Goal: Task Accomplishment & Management: Manage account settings

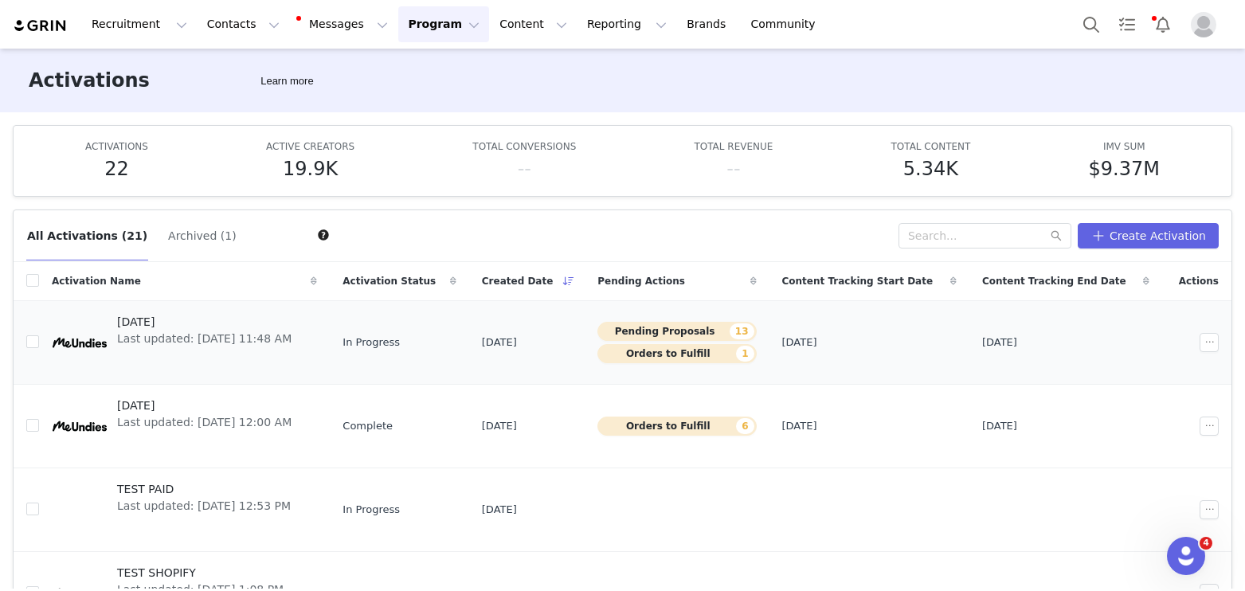
click at [253, 317] on span "[DATE]" at bounding box center [204, 322] width 174 height 17
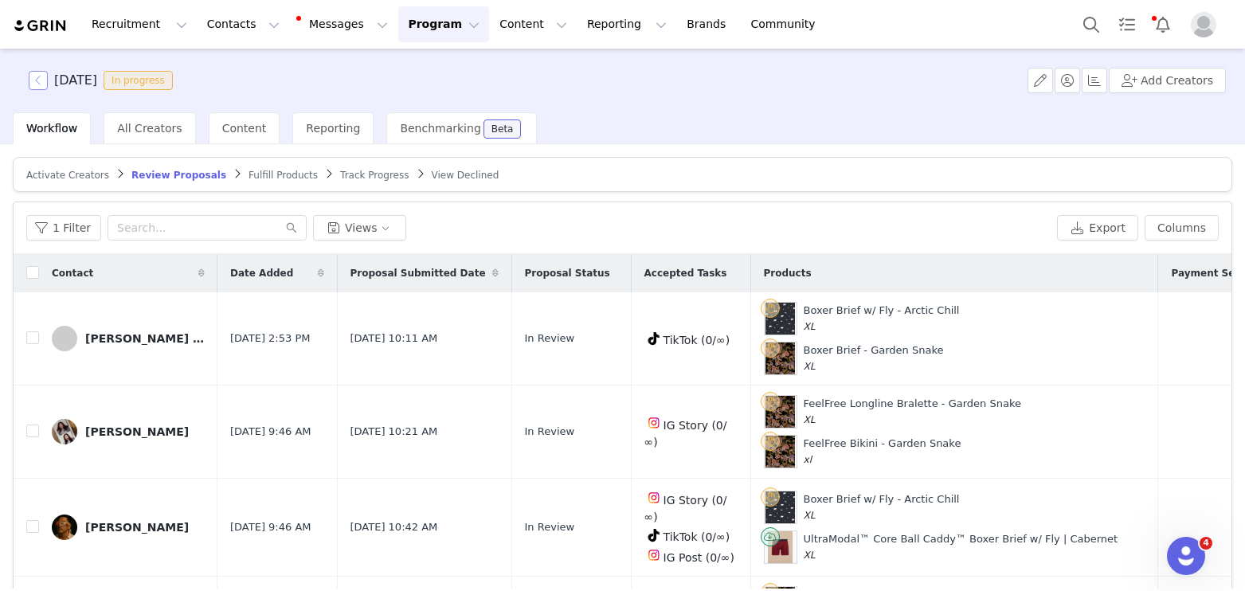
click at [44, 77] on button "button" at bounding box center [38, 80] width 19 height 19
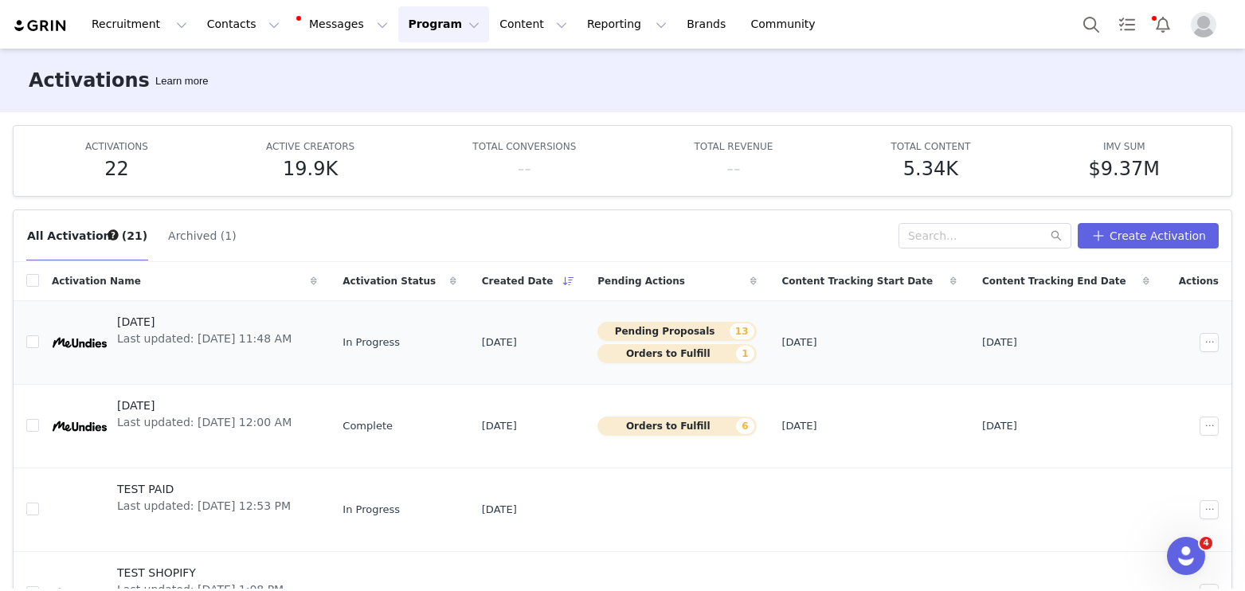
click at [207, 349] on div "October 2025 Last updated: Sep 17, 2025 11:48 AM" at bounding box center [205, 343] width 194 height 64
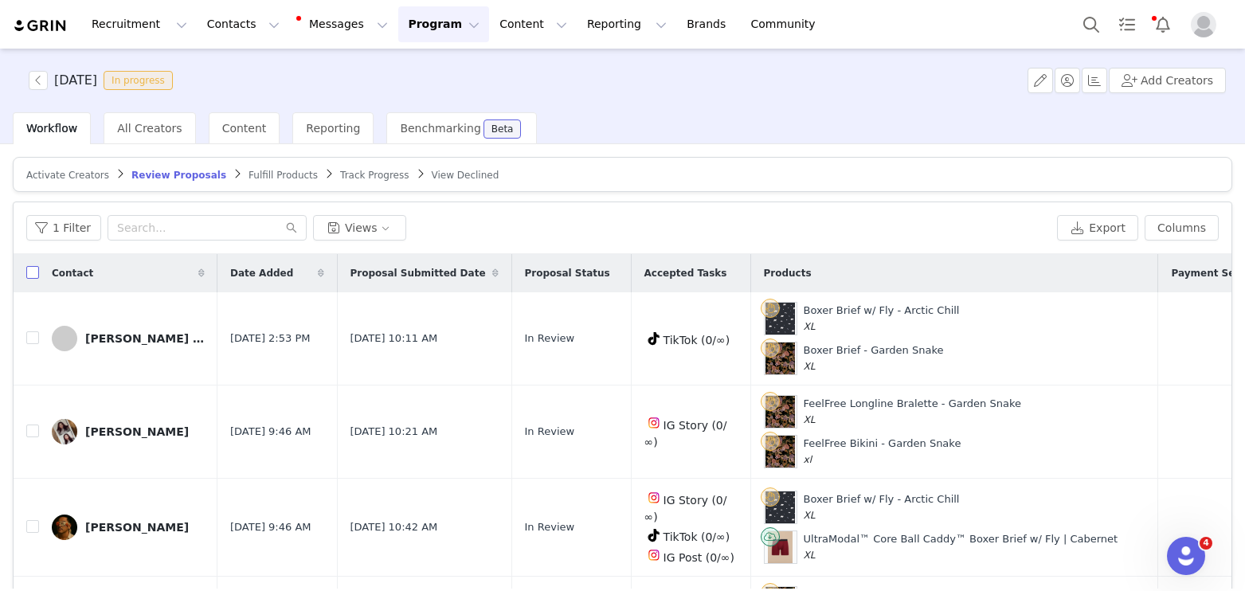
click at [32, 272] on input "checkbox" at bounding box center [32, 272] width 13 height 13
checkbox input "true"
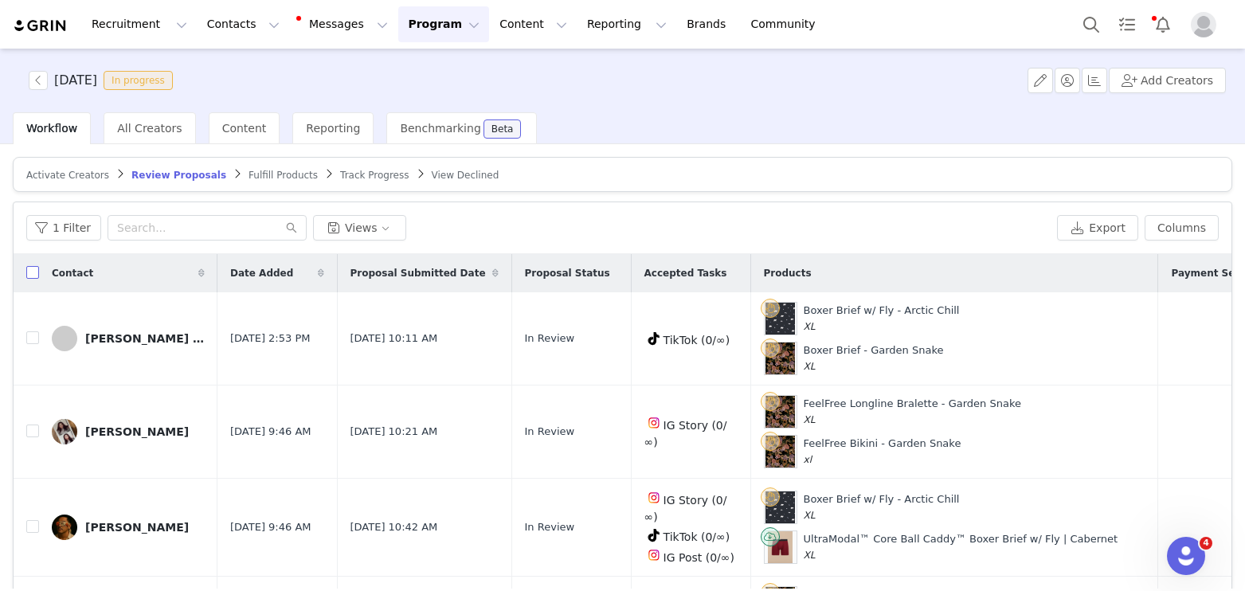
checkbox input "true"
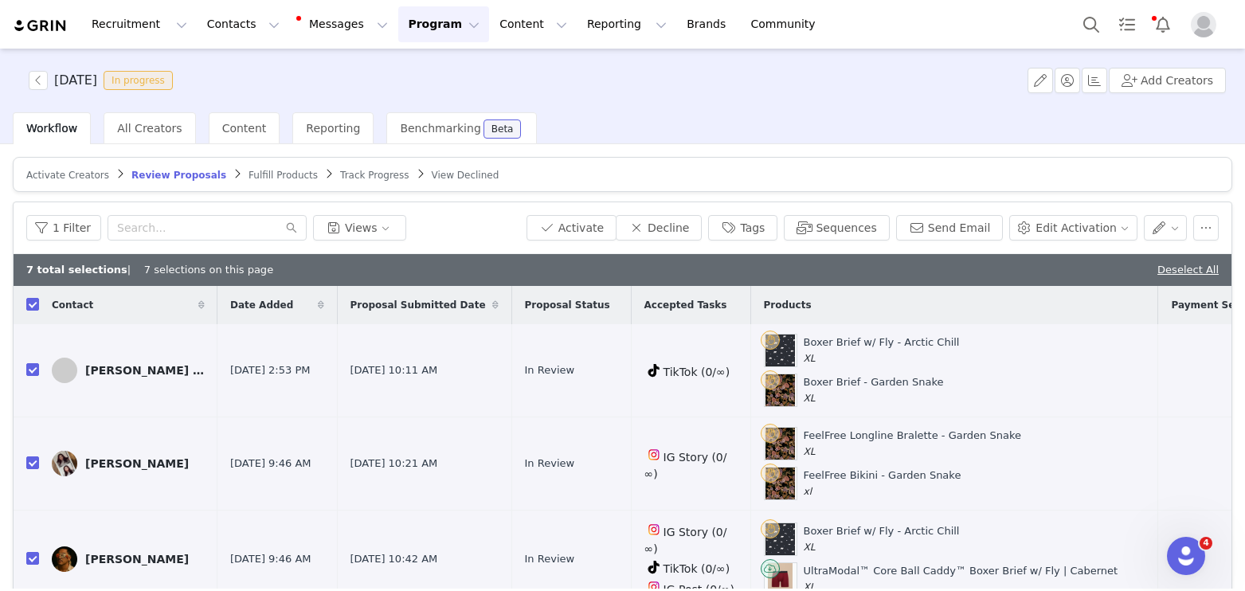
click at [250, 177] on span "Fulfill Products" at bounding box center [282, 175] width 69 height 11
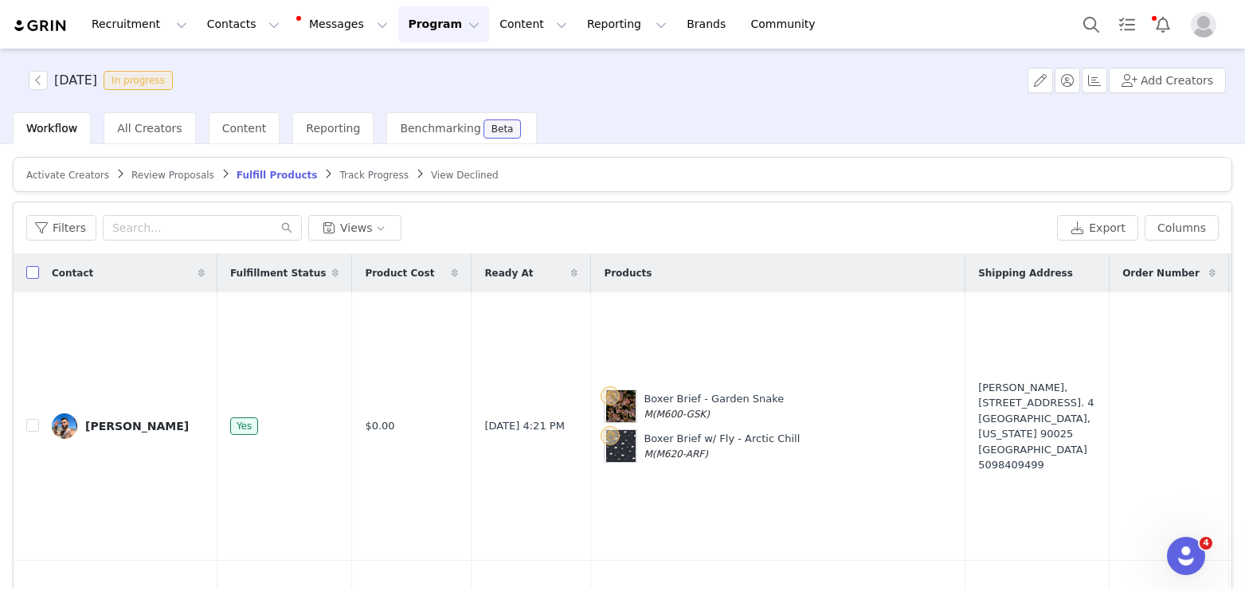
click at [33, 275] on input "checkbox" at bounding box center [32, 272] width 13 height 13
checkbox input "true"
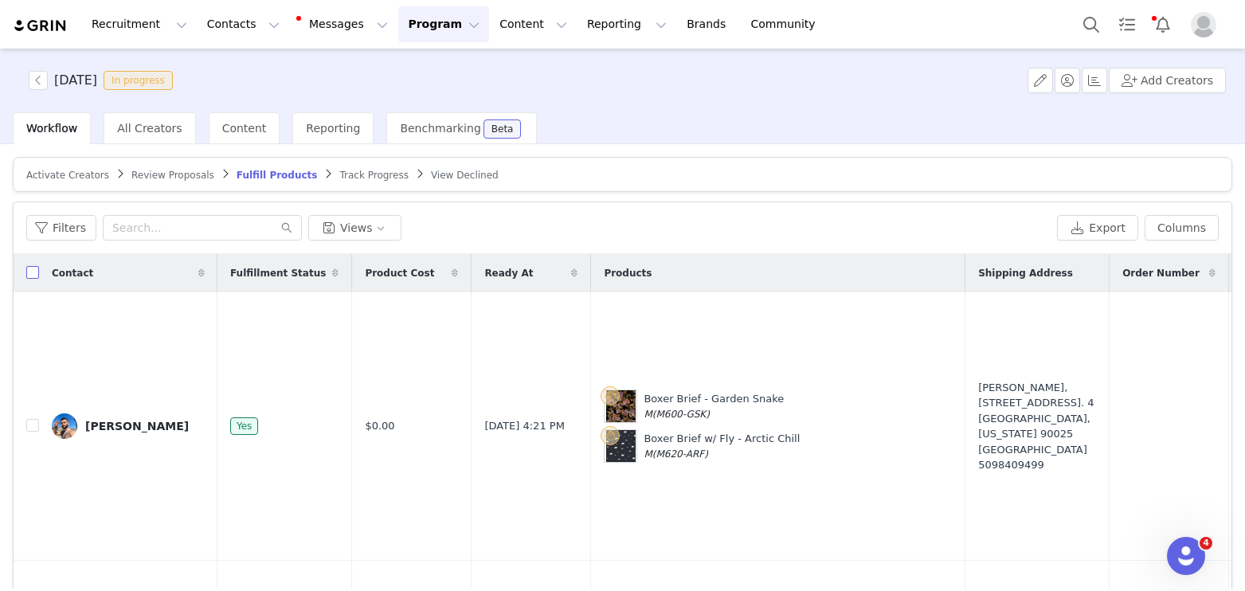
checkbox input "true"
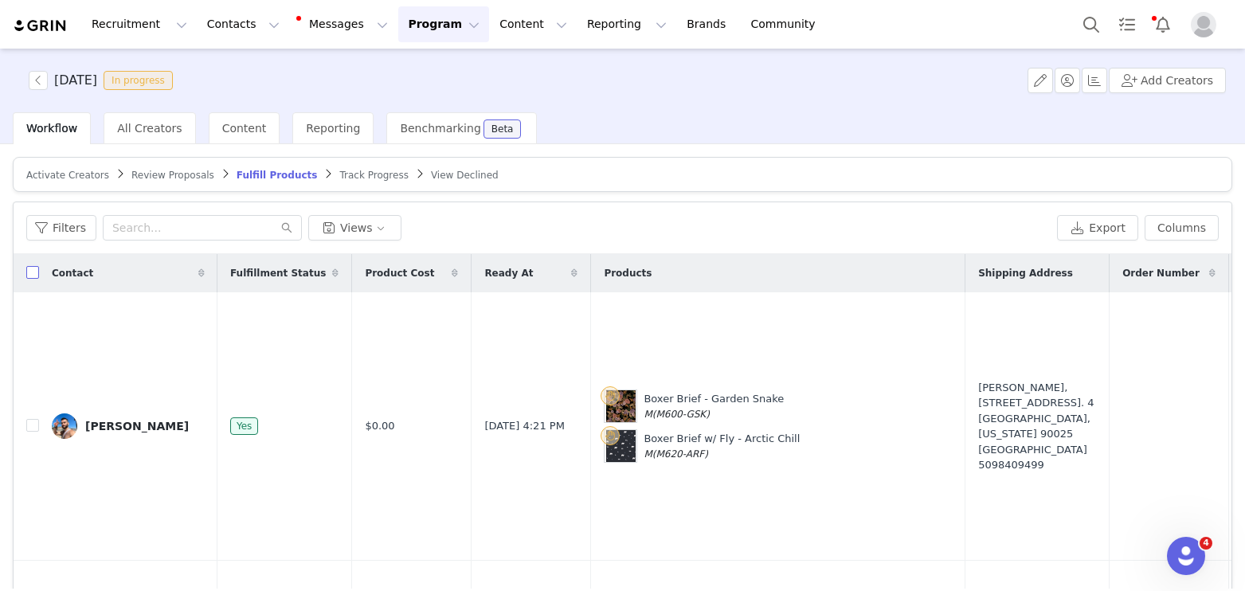
checkbox input "true"
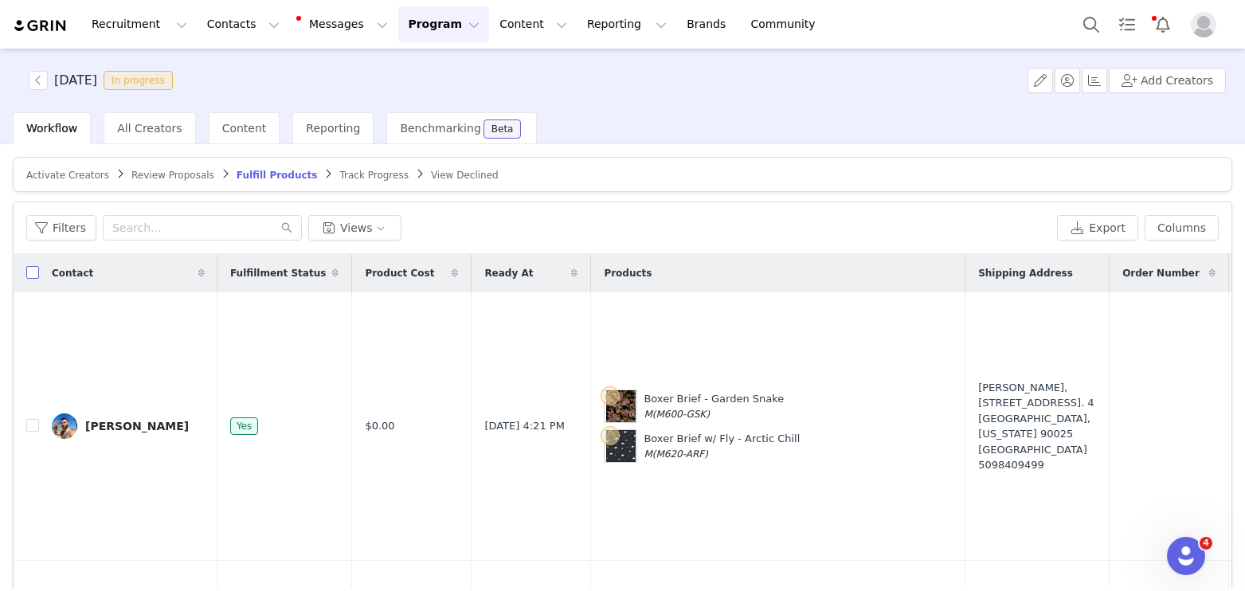
checkbox input "true"
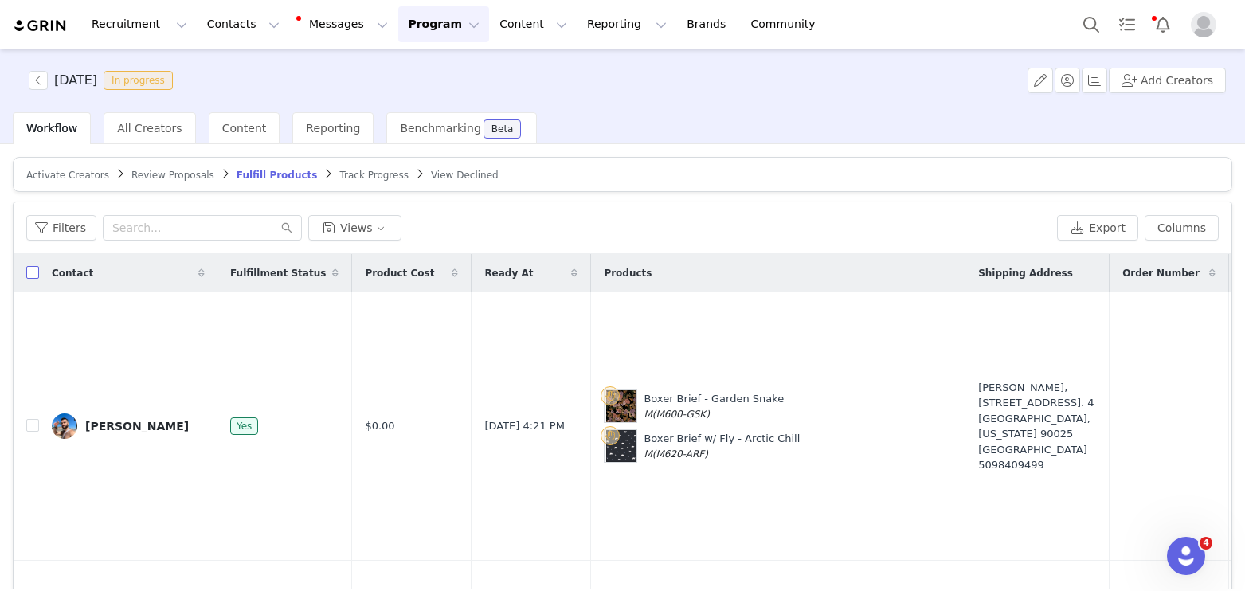
checkbox input "true"
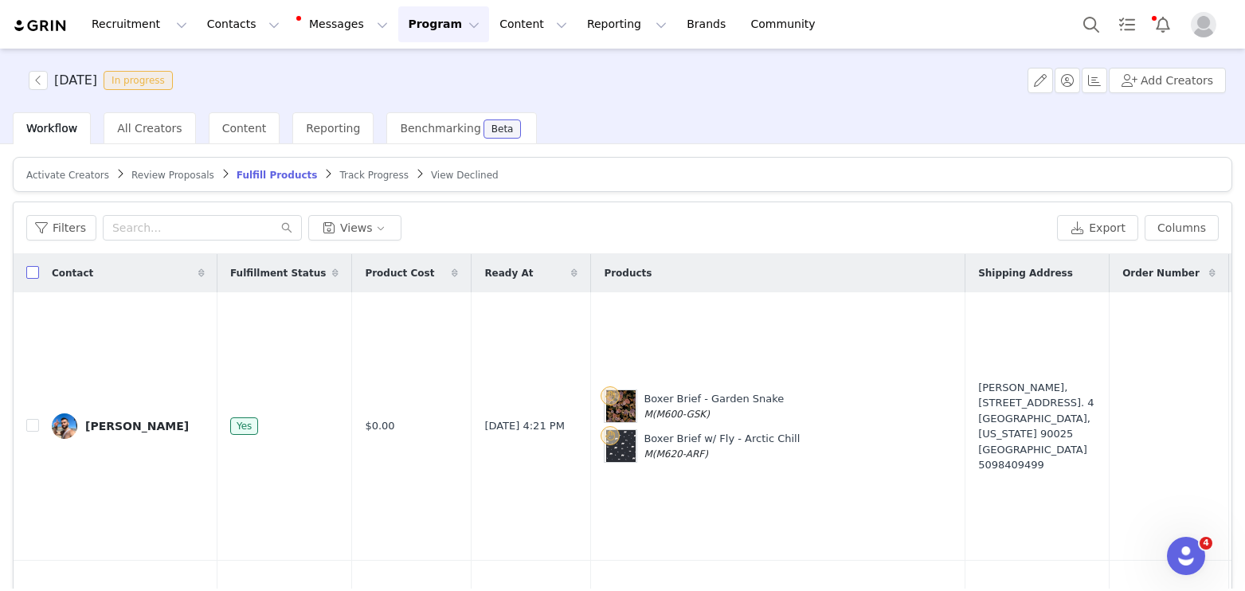
checkbox input "true"
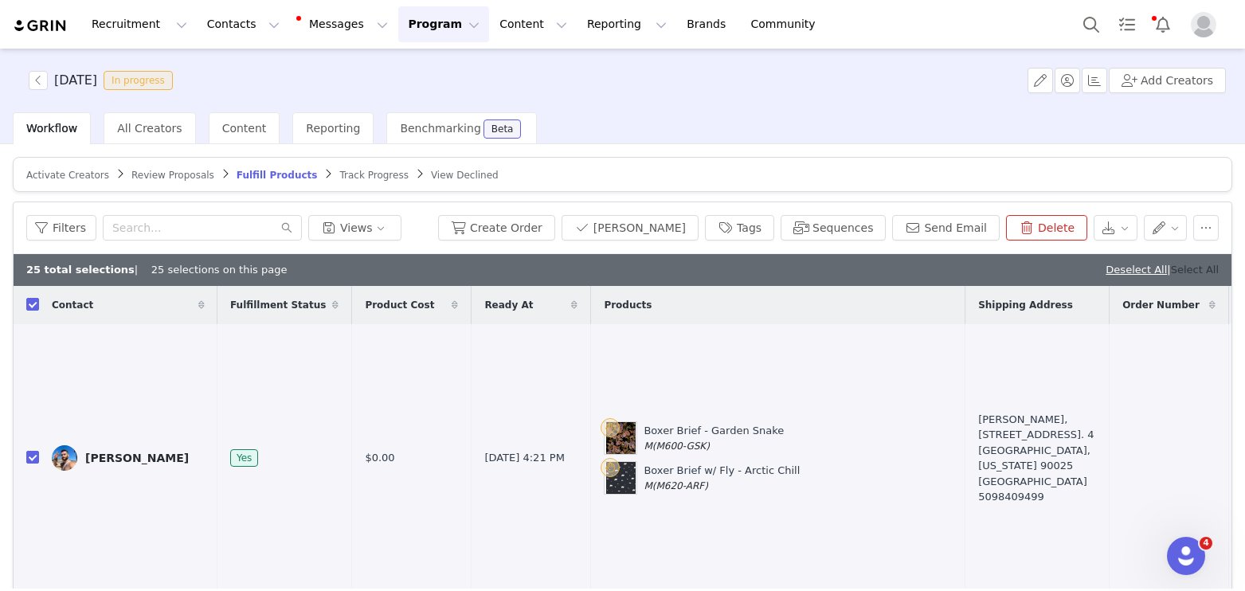
click at [1034, 267] on link "Select All" at bounding box center [1195, 270] width 48 height 12
click at [225, 135] on div "Content" at bounding box center [245, 128] width 72 height 32
